Goal: Navigation & Orientation: Find specific page/section

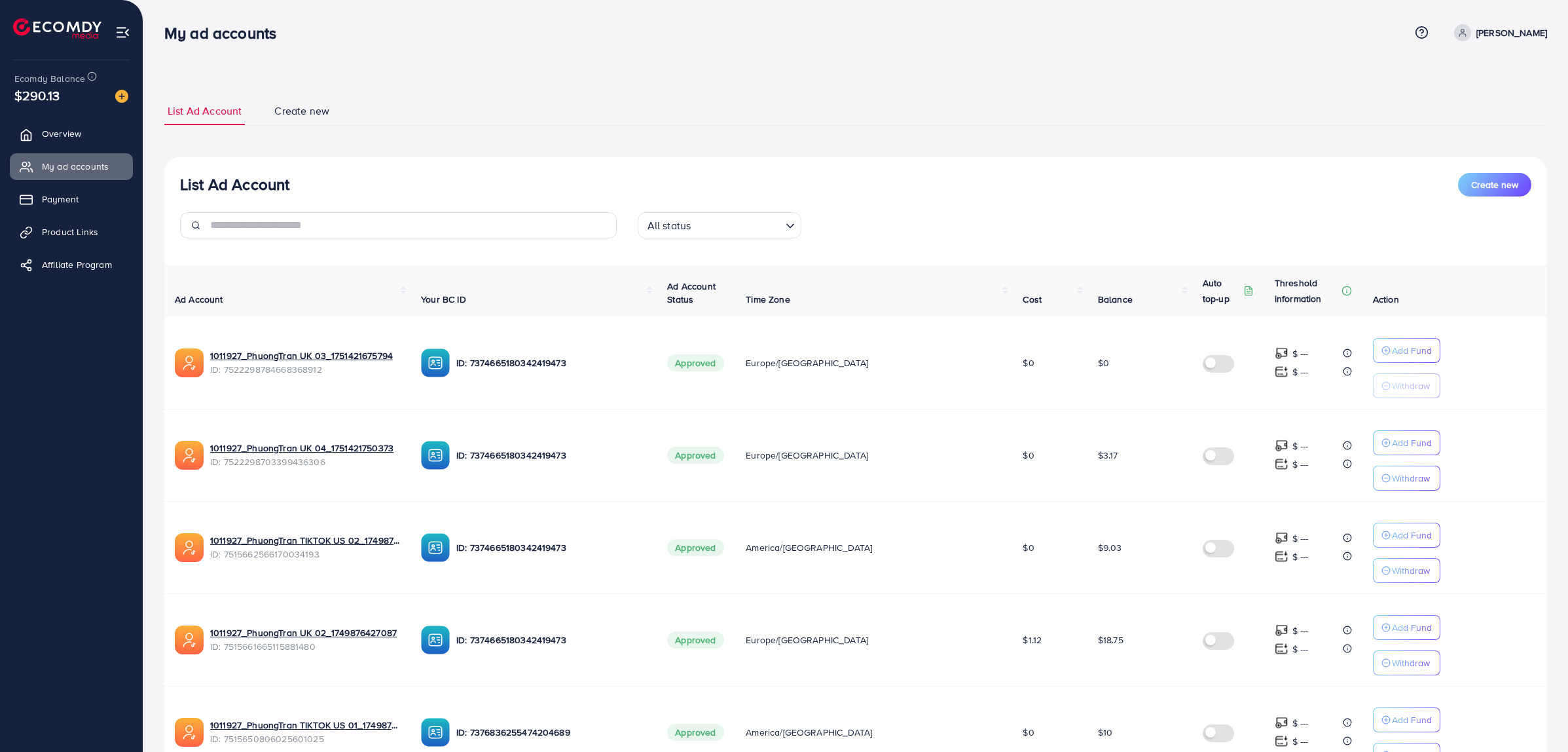
scroll to position [590, 0]
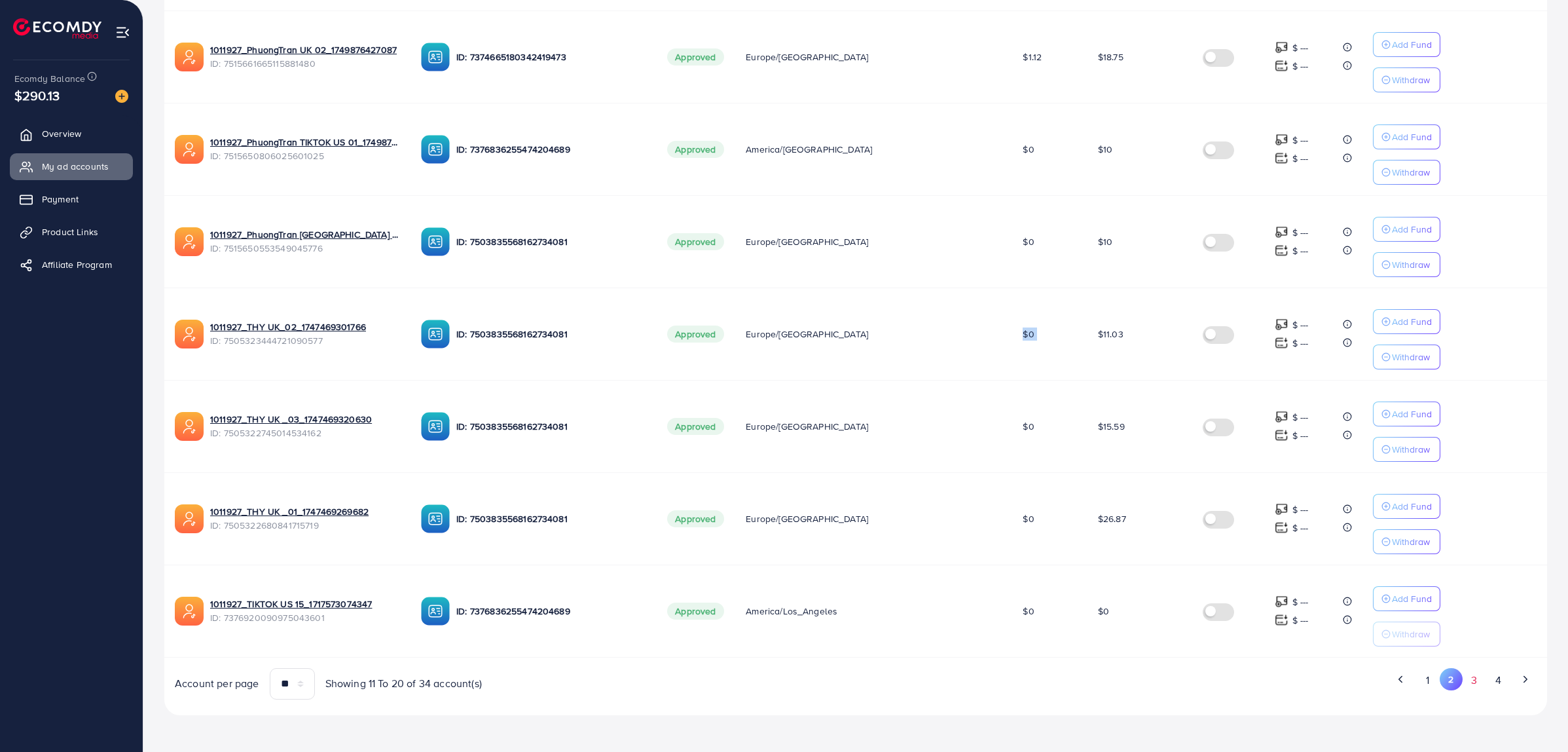
click at [1474, 685] on button "3" at bounding box center [1474, 680] width 24 height 24
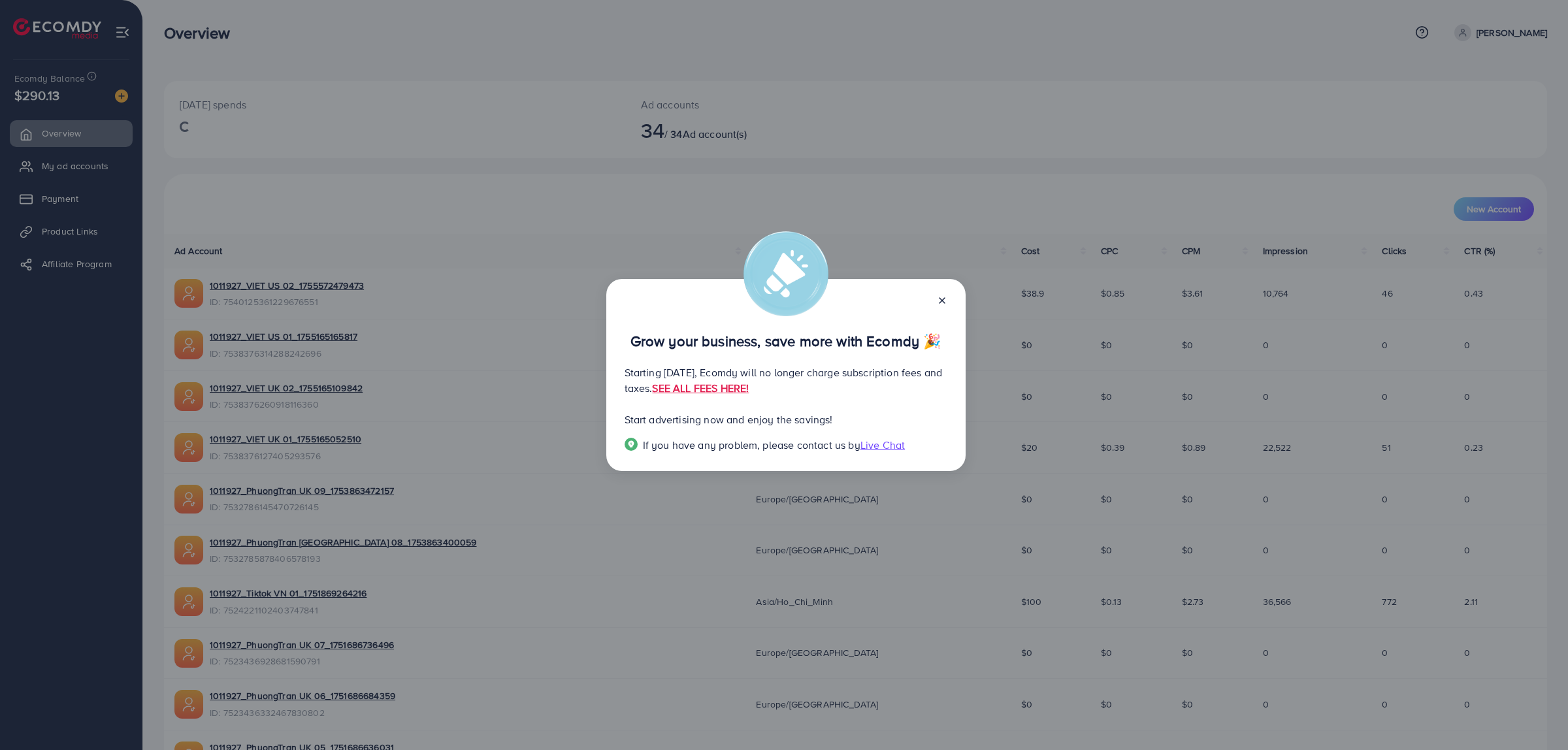
click at [942, 305] on icon at bounding box center [942, 301] width 10 height 10
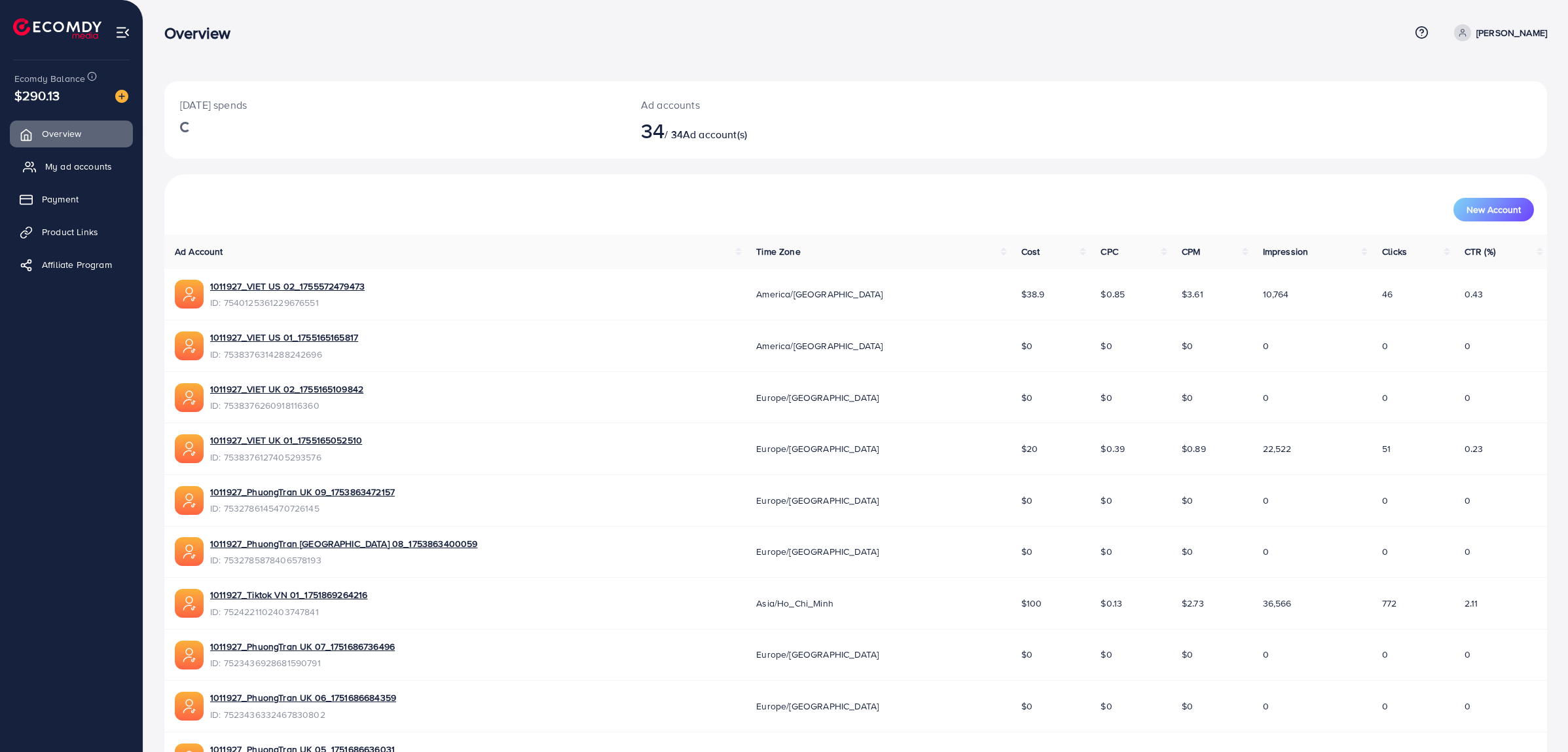
click at [100, 171] on span "My ad accounts" at bounding box center [79, 166] width 66 height 13
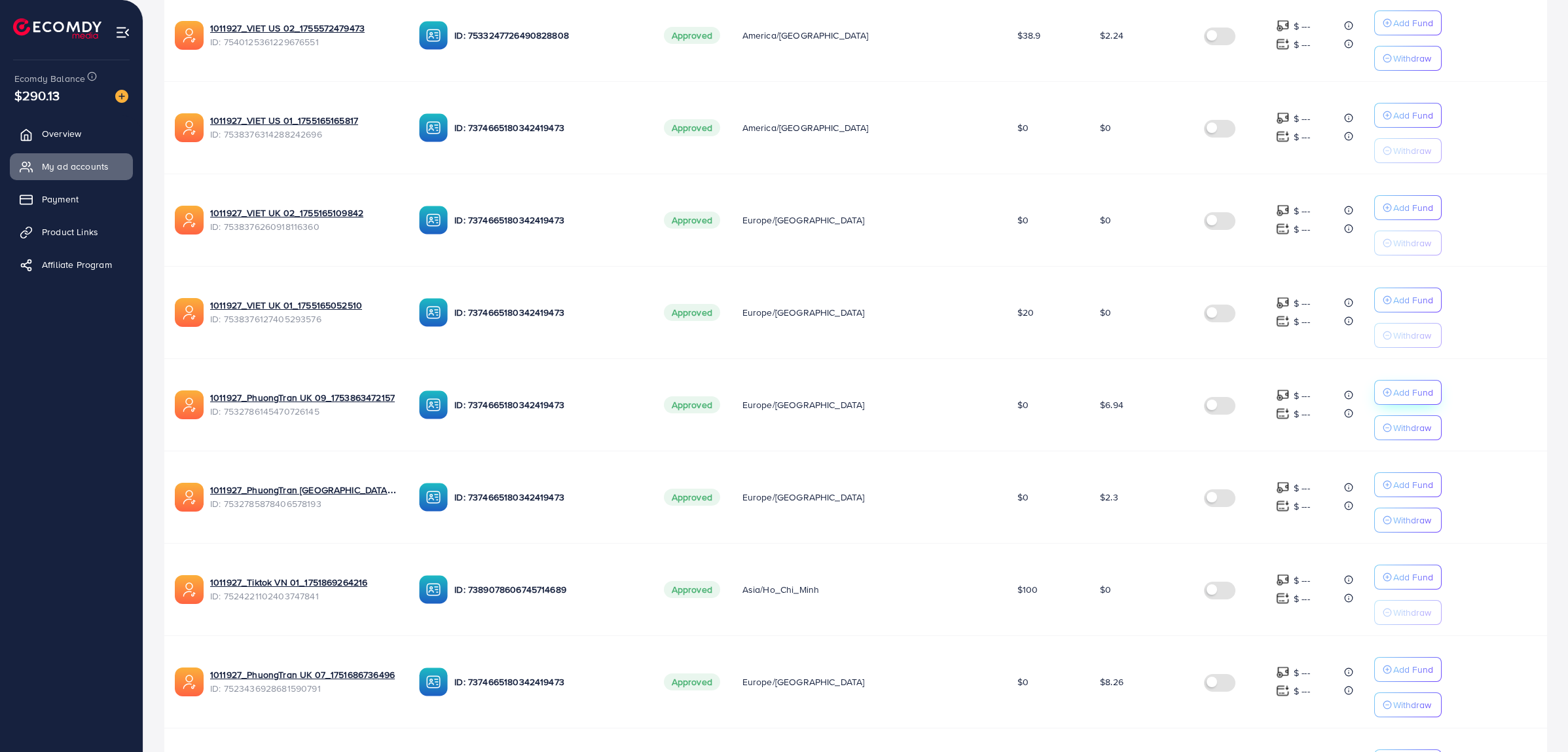
scroll to position [590, 0]
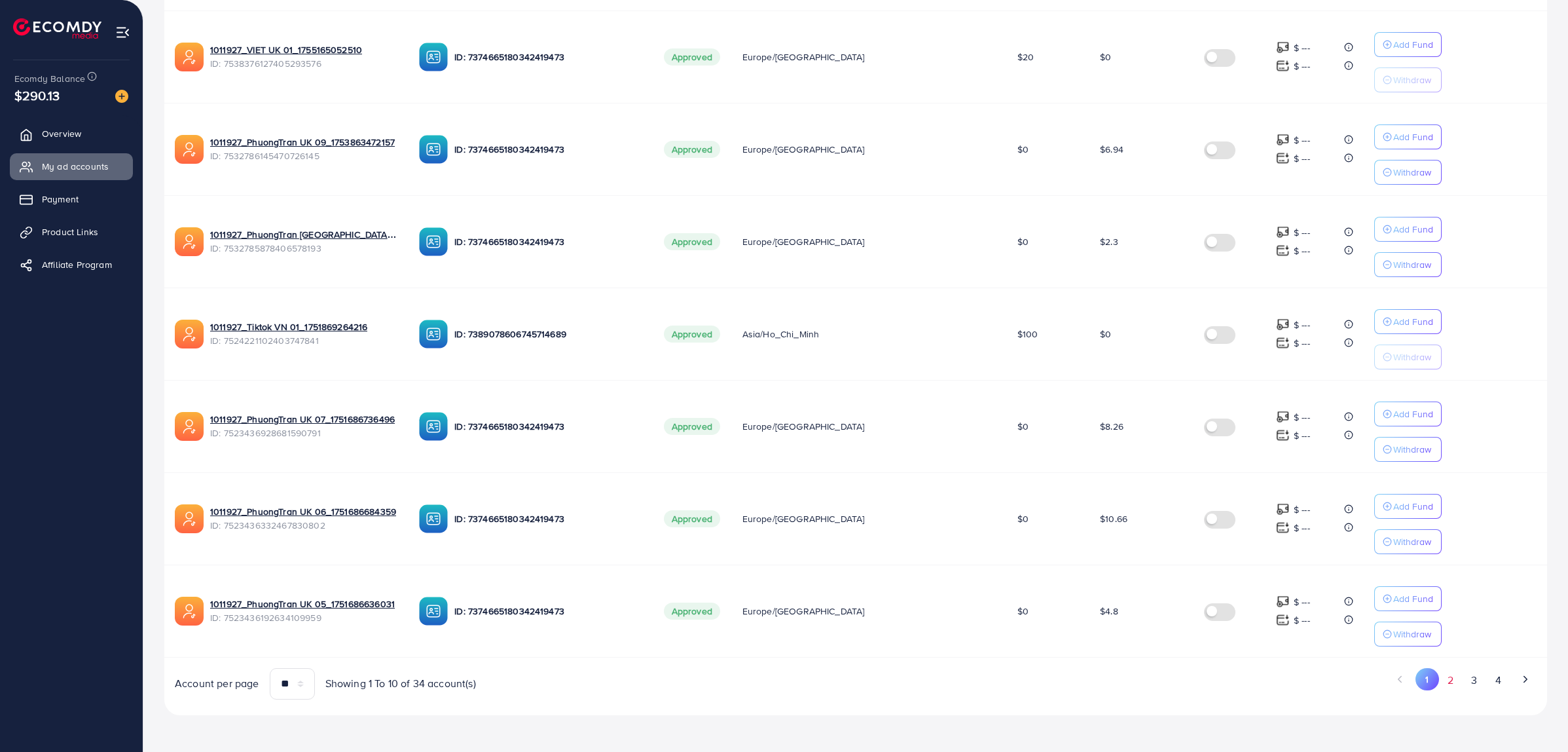
click at [1455, 687] on button "2" at bounding box center [1450, 680] width 24 height 24
